Goal: Transaction & Acquisition: Purchase product/service

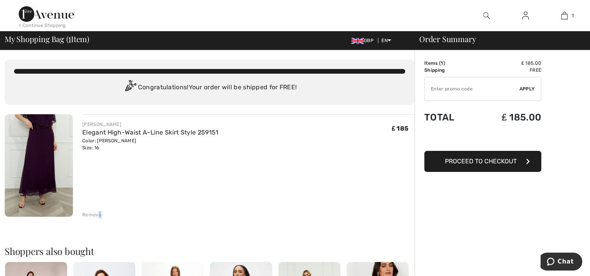
click at [99, 214] on div "Remove" at bounding box center [91, 214] width 19 height 7
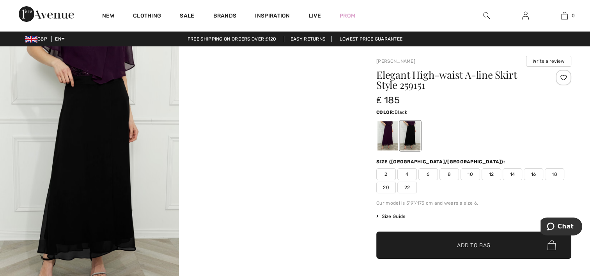
click at [533, 175] on span "16" at bounding box center [534, 175] width 20 height 12
click at [499, 240] on span "✔ Added to Bag Add to Bag" at bounding box center [474, 245] width 195 height 27
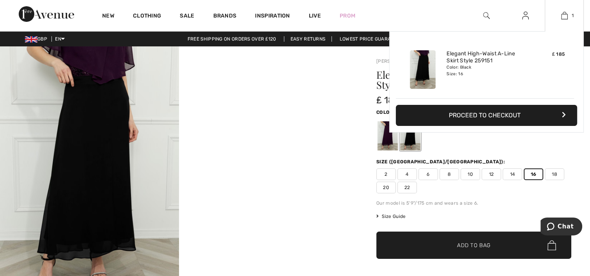
click at [523, 120] on button "Proceed to Checkout" at bounding box center [486, 115] width 181 height 21
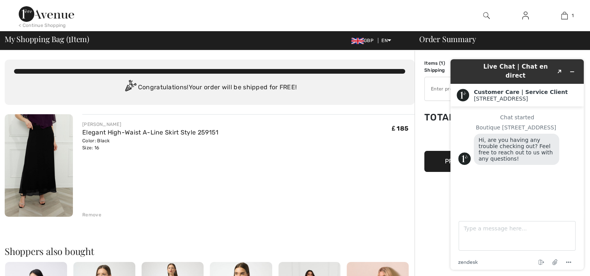
click at [372, 154] on div "FRANK LYMAN Elegant High-Waist A-Line Skirt Style 259151 Color: Black Size: 16 …" at bounding box center [248, 166] width 332 height 104
click at [572, 69] on icon "Minimize widget" at bounding box center [572, 71] width 5 height 5
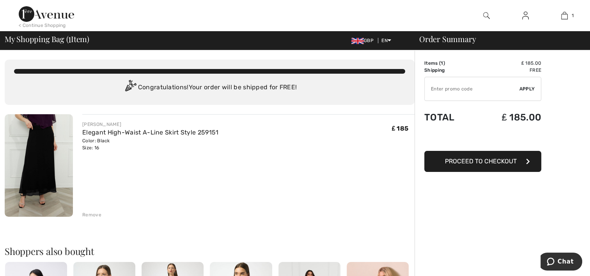
click at [441, 87] on input "TEXT" at bounding box center [472, 88] width 95 height 23
click at [446, 88] on input "TEXT" at bounding box center [472, 88] width 95 height 23
type input "OC00152868"
click at [529, 91] on span "Apply" at bounding box center [528, 88] width 16 height 7
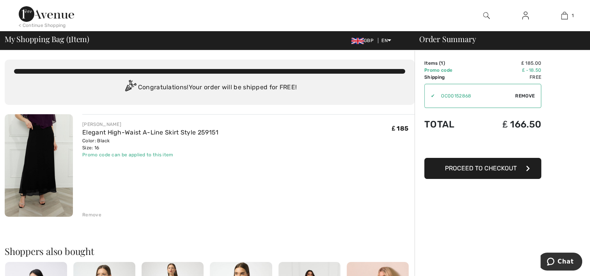
click at [487, 167] on span "Proceed to Checkout" at bounding box center [481, 168] width 72 height 7
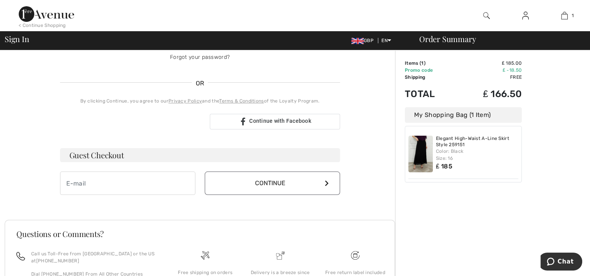
scroll to position [156, 0]
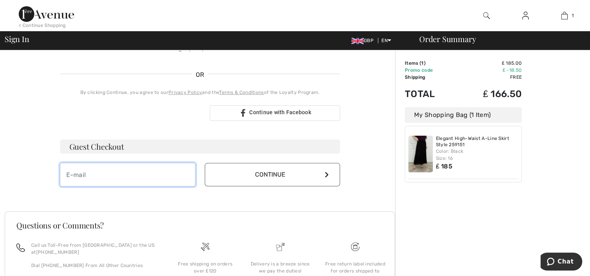
click at [153, 173] on input "email" at bounding box center [127, 174] width 135 height 23
click at [155, 173] on input "email" at bounding box center [127, 174] width 135 height 23
type input "alanpatporter@btinternet.com"
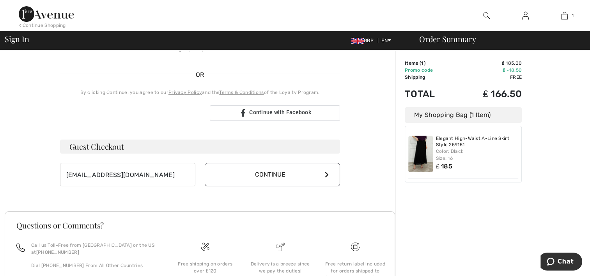
click at [329, 175] on button "Continue" at bounding box center [272, 174] width 135 height 23
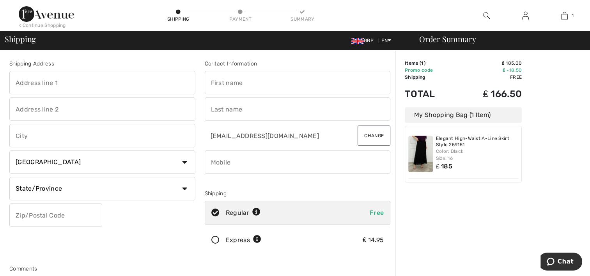
click at [126, 83] on input "text" at bounding box center [102, 82] width 186 height 23
type input "[GEOGRAPHIC_DATA]"
type input "Biggleswade"
select select "GB"
type input "SG180AN"
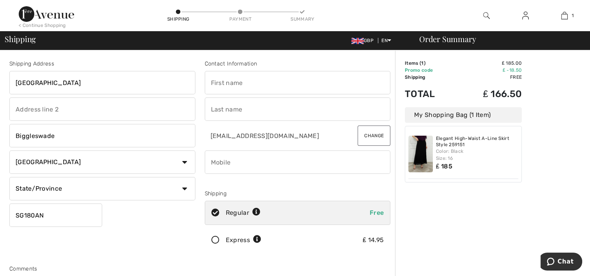
type input "Patricia"
type input "Porter"
type input "01767314866"
type input "BEDS"
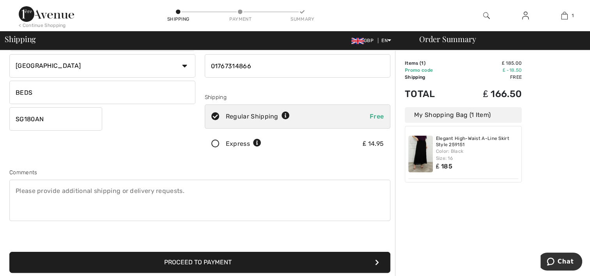
scroll to position [117, 0]
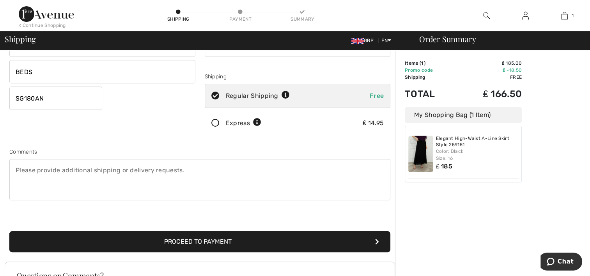
click at [278, 243] on button "Proceed to Payment" at bounding box center [199, 241] width 381 height 21
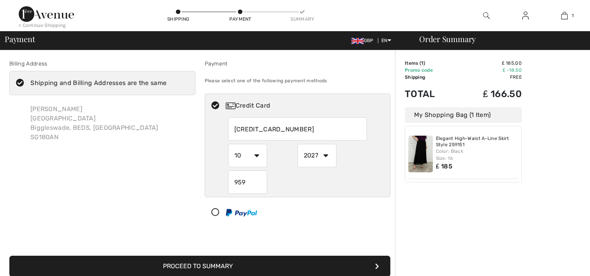
select select "10"
select select "2027"
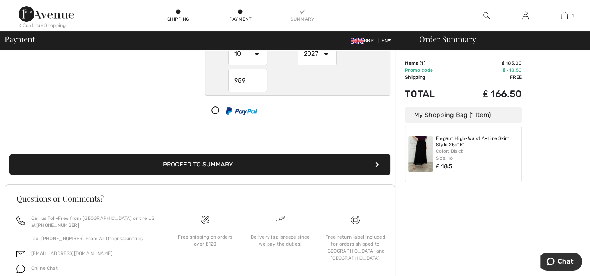
scroll to position [117, 0]
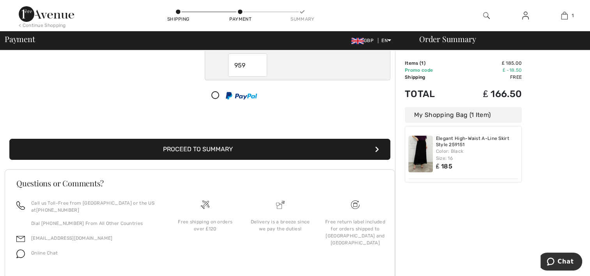
click at [375, 147] on button "Proceed to Summary" at bounding box center [199, 149] width 381 height 21
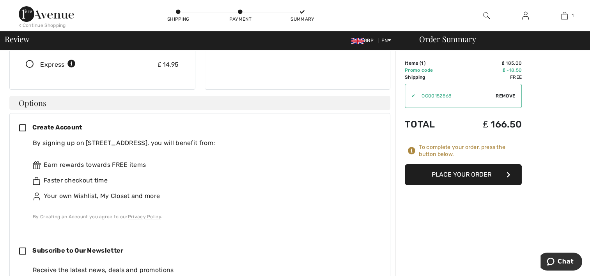
scroll to position [156, 0]
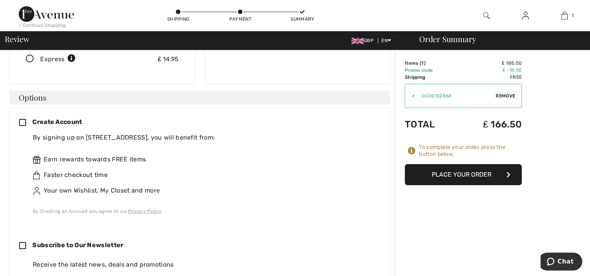
click at [455, 175] on button "Place Your Order" at bounding box center [463, 174] width 117 height 21
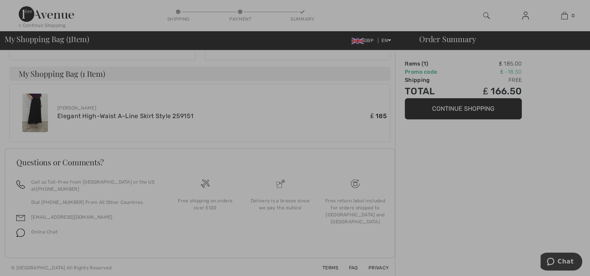
scroll to position [250, 0]
